Goal: Navigation & Orientation: Find specific page/section

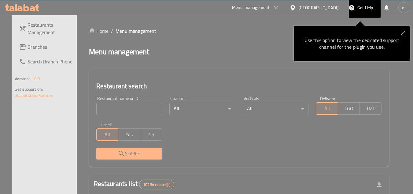
click at [405, 36] on button "Close" at bounding box center [403, 33] width 13 height 14
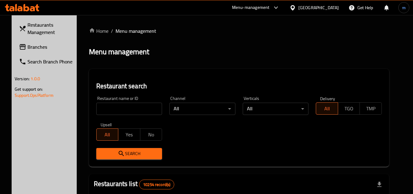
click at [258, 50] on div "Menu management" at bounding box center [239, 52] width 300 height 10
click at [38, 36] on span "Restaurants Management" at bounding box center [52, 28] width 48 height 15
click at [38, 46] on span "Branches" at bounding box center [52, 46] width 48 height 7
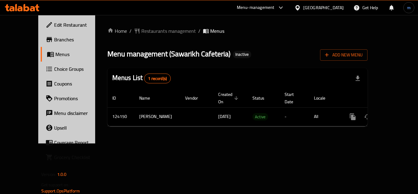
click at [54, 72] on span "Choice Groups" at bounding box center [78, 68] width 49 height 7
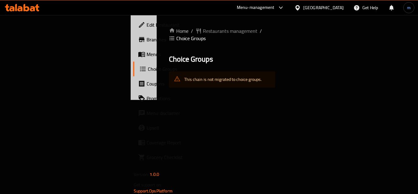
click at [184, 74] on div "This chain is not migrated to choice groups." at bounding box center [222, 79] width 77 height 13
click at [157, 100] on div "Home / Restaurants management / Choice Groups Choice Groups This chain is not m…" at bounding box center [222, 57] width 131 height 85
click at [148, 70] on span "Choice Groups" at bounding box center [172, 68] width 48 height 7
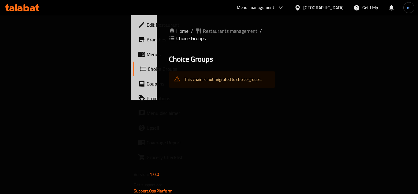
click at [157, 82] on div "Home / Restaurants management / Choice Groups Choice Groups This chain is not m…" at bounding box center [222, 57] width 131 height 85
click at [205, 35] on span "Choice Groups" at bounding box center [190, 38] width 29 height 7
click at [206, 35] on span "Choice Groups" at bounding box center [190, 38] width 29 height 7
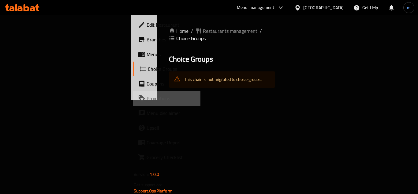
click at [147, 102] on span "Promotions" at bounding box center [171, 98] width 49 height 7
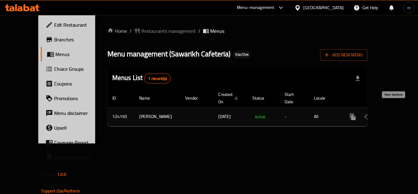
click at [394, 114] on icon "enhanced table" at bounding box center [397, 117] width 6 height 6
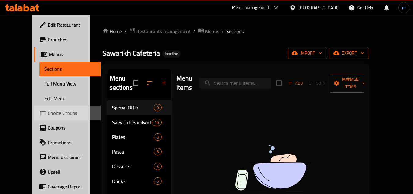
click at [48, 116] on span "Choice Groups" at bounding box center [72, 112] width 48 height 7
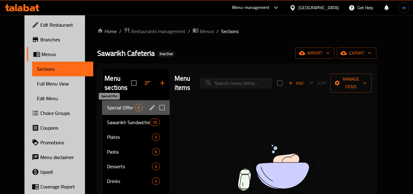
click at [109, 106] on span "Special Offer" at bounding box center [121, 107] width 28 height 7
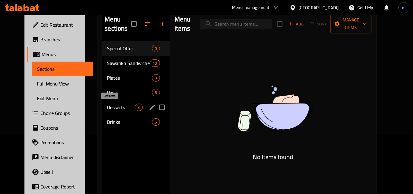
scroll to position [61, 0]
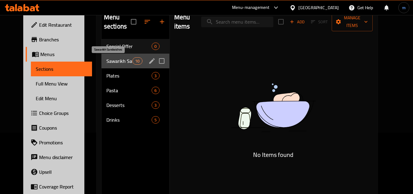
click at [108, 59] on span "Sawarikh Sandwiches" at bounding box center [119, 60] width 26 height 7
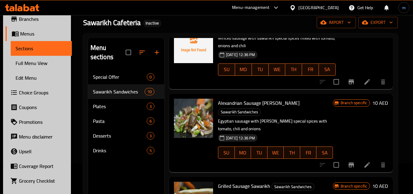
scroll to position [31, 0]
